Goal: Task Accomplishment & Management: Manage account settings

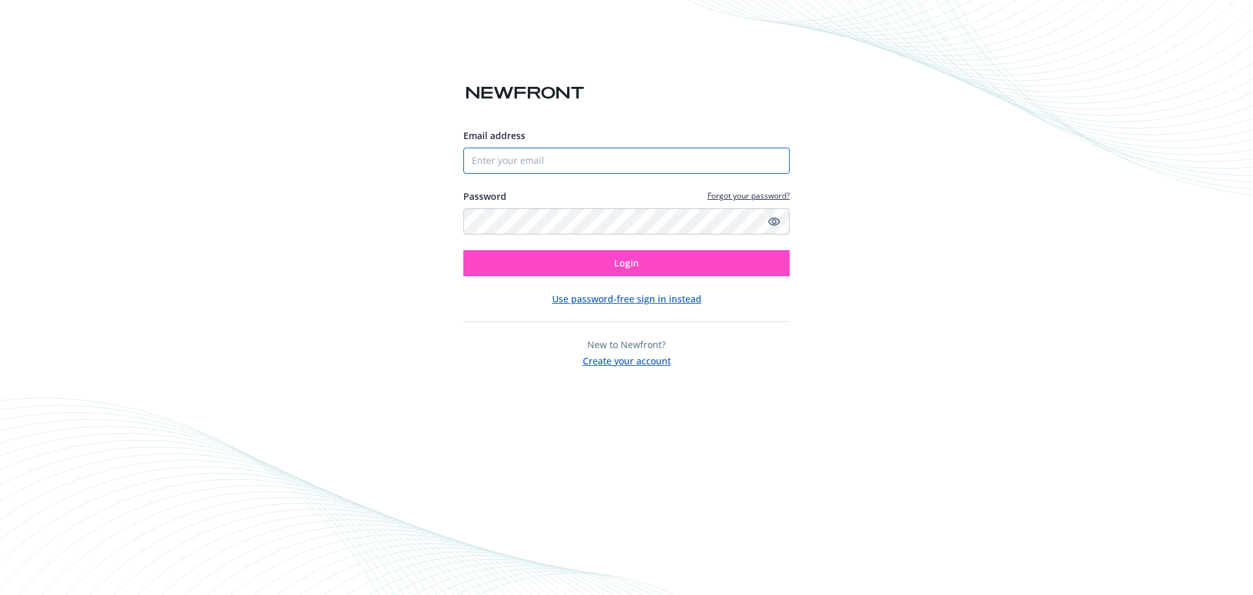
type input "[PERSON_NAME][EMAIL_ADDRESS][PERSON_NAME][DOMAIN_NAME]"
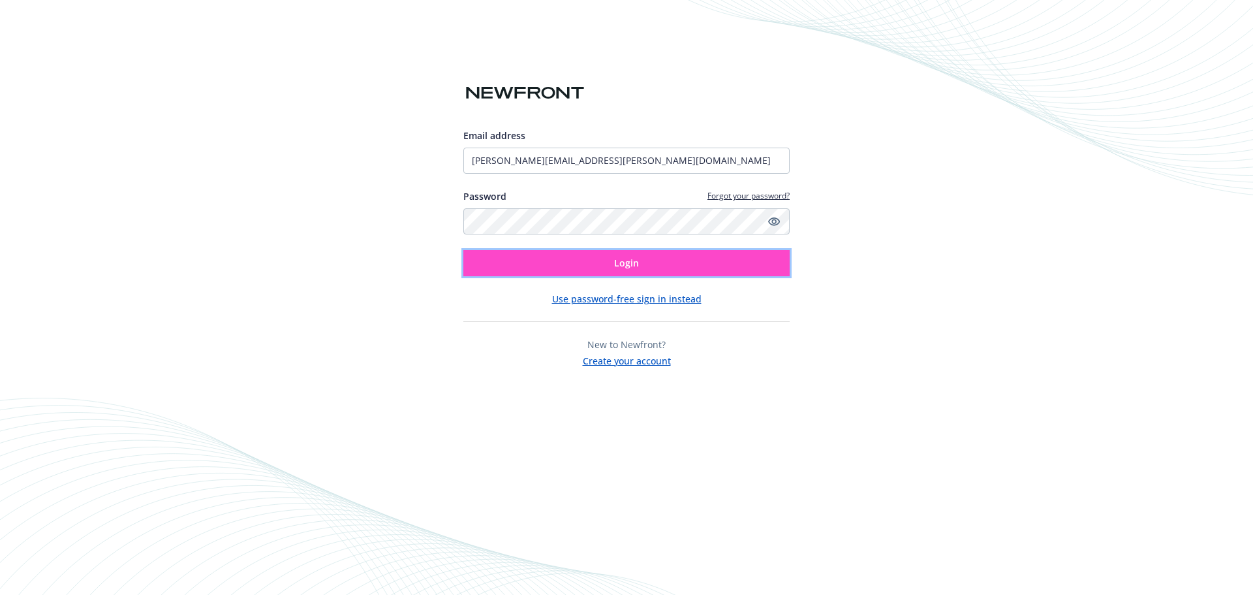
click at [614, 268] on button "Login" at bounding box center [627, 263] width 326 height 26
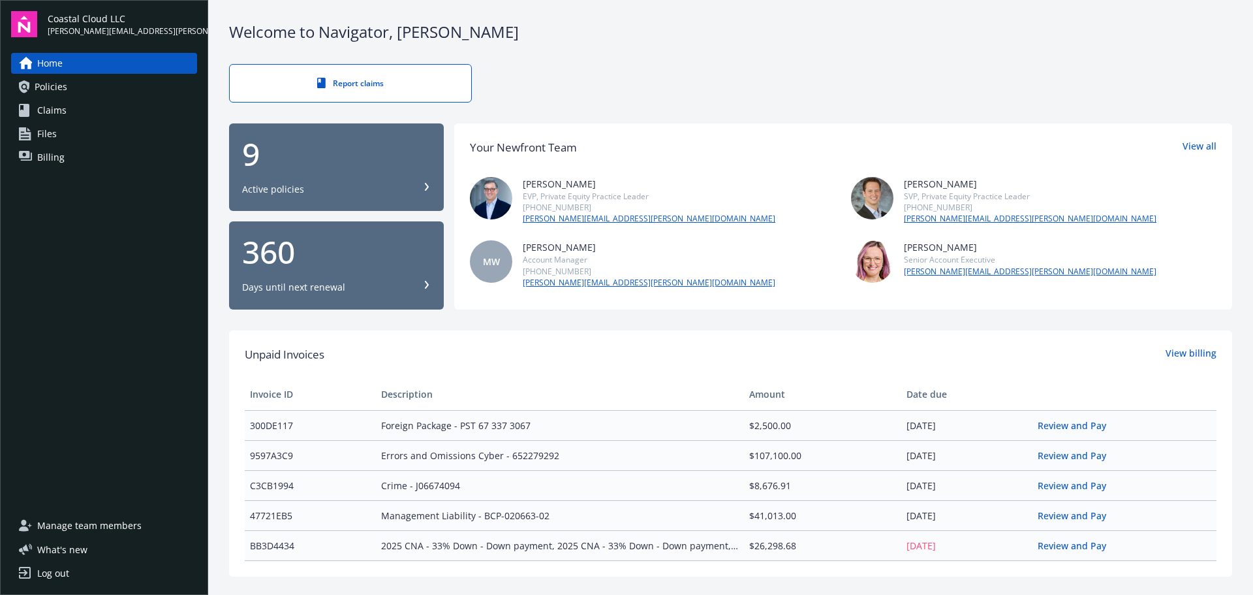
click at [335, 156] on div "9" at bounding box center [336, 153] width 189 height 31
click at [49, 576] on div "Log out" at bounding box center [53, 573] width 32 height 21
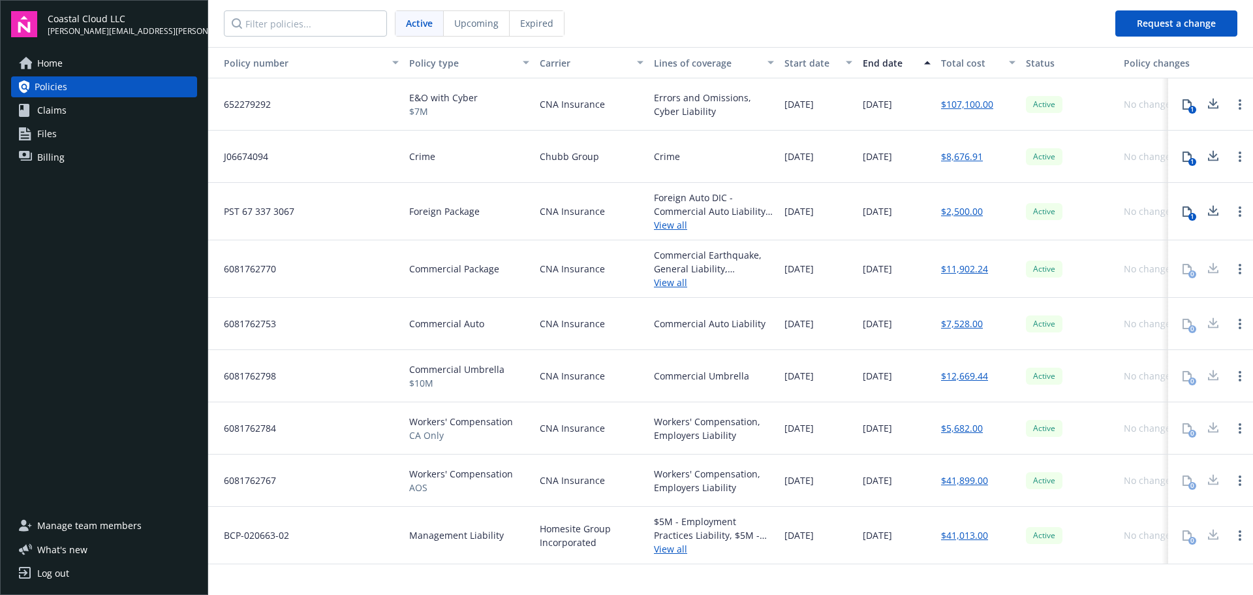
click at [70, 573] on link "Log out" at bounding box center [104, 573] width 186 height 21
